Goal: Information Seeking & Learning: Learn about a topic

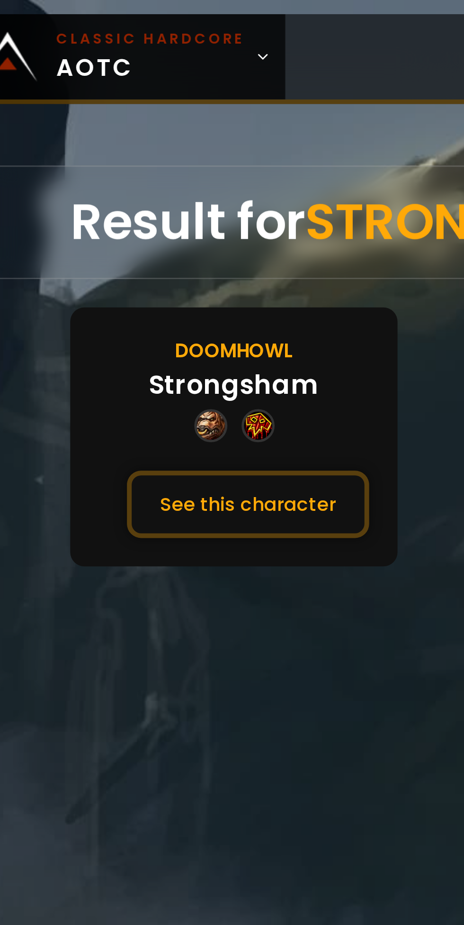
click at [139, 212] on button "See this character" at bounding box center [117, 202] width 97 height 27
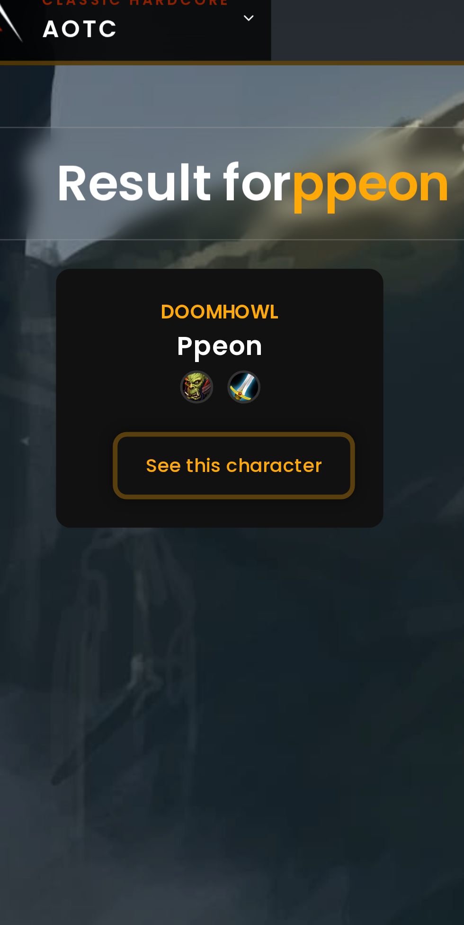
click at [114, 202] on button "See this character" at bounding box center [117, 202] width 97 height 27
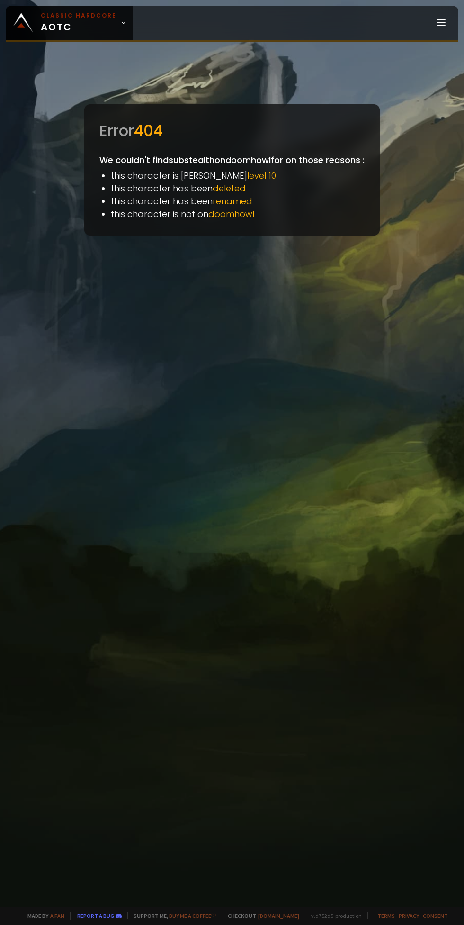
click at [170, 5] on div at bounding box center [232, 462] width 464 height 925
